Goal: Communication & Community: Answer question/provide support

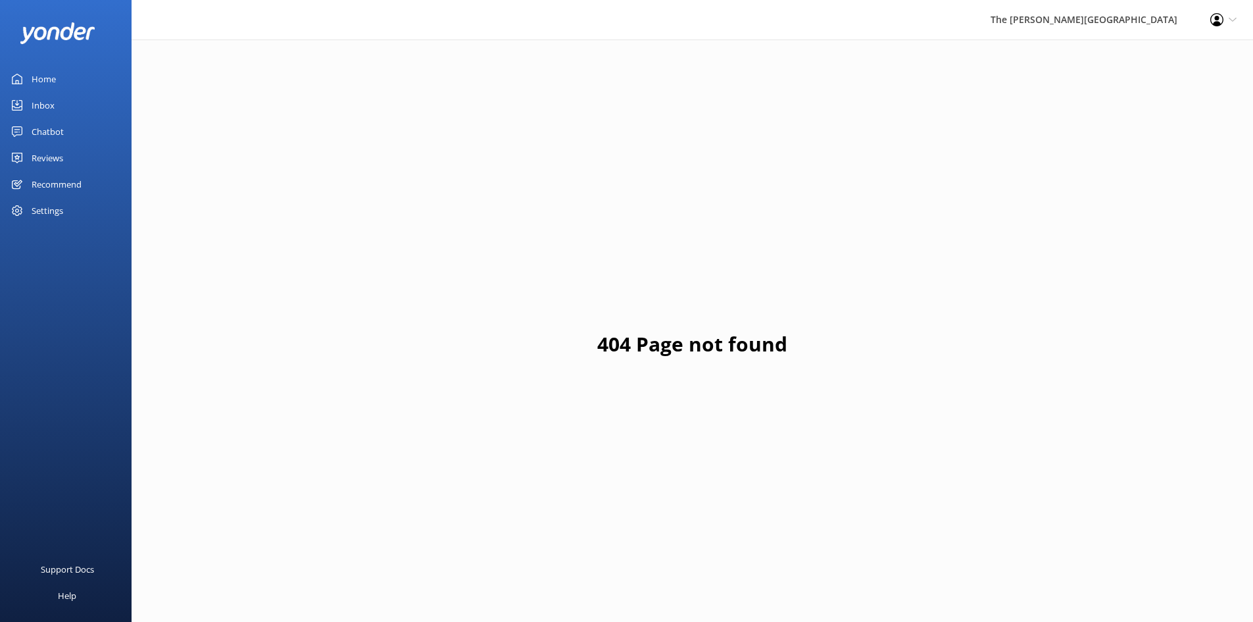
click at [59, 103] on link "Inbox" at bounding box center [66, 105] width 132 height 26
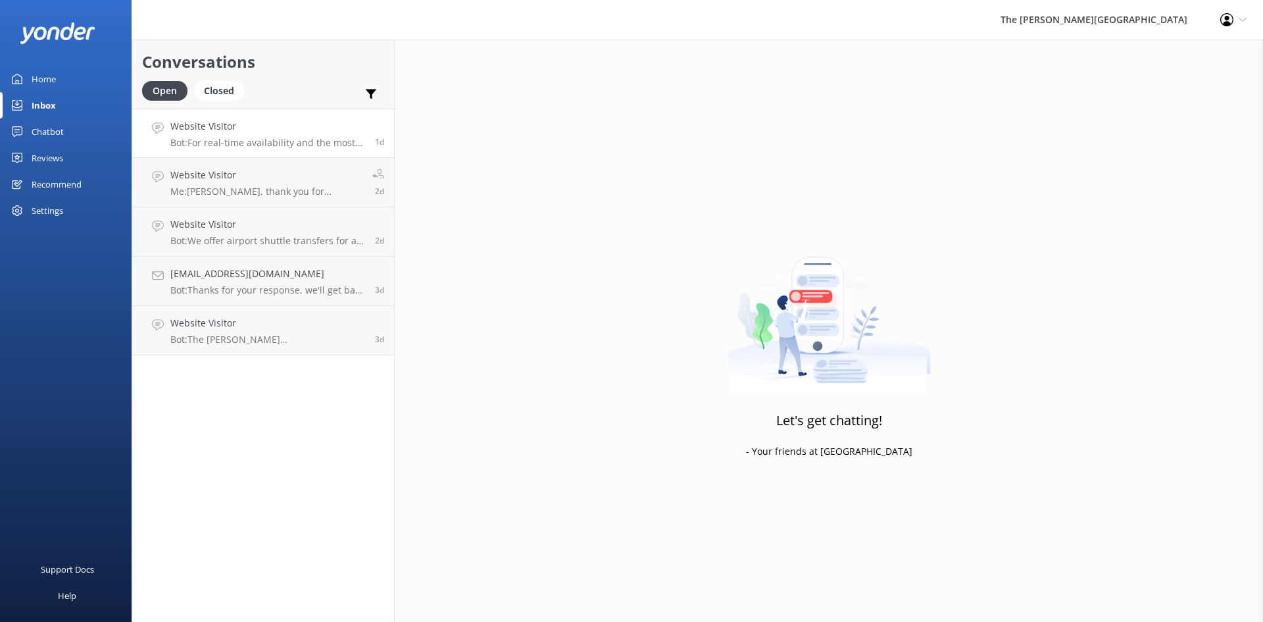
click at [257, 135] on div "Website Visitor Bot: For real-time availability and the most accurate rates for…" at bounding box center [267, 133] width 195 height 28
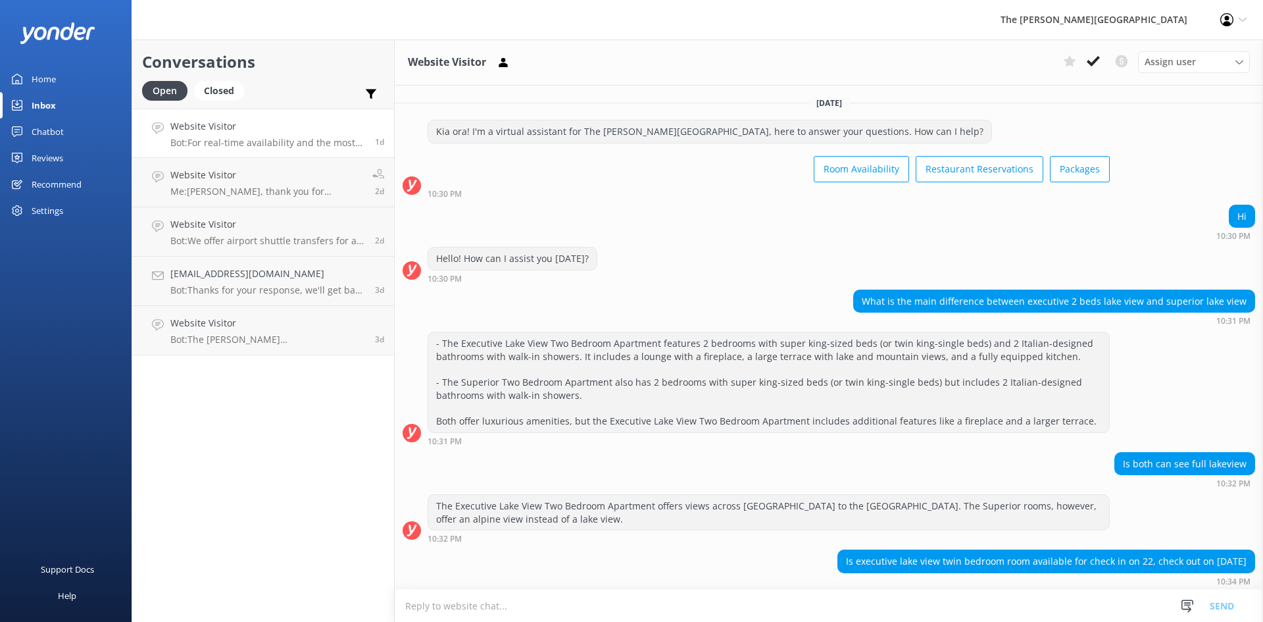
scroll to position [59, 0]
